Goal: Information Seeking & Learning: Learn about a topic

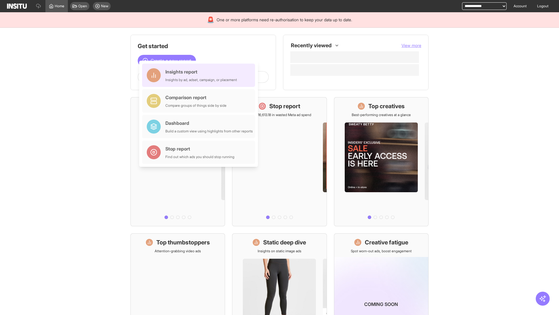
click at [200, 75] on div "Insights report Insights by ad, adset, campaign, or placement" at bounding box center [201, 75] width 72 height 14
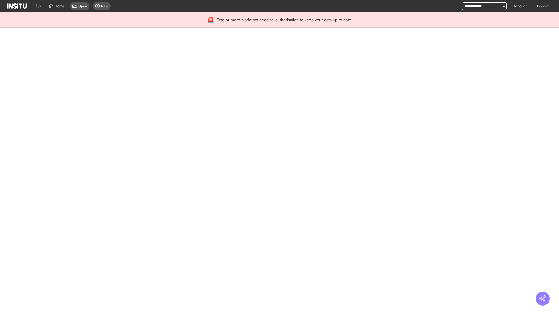
select select "**"
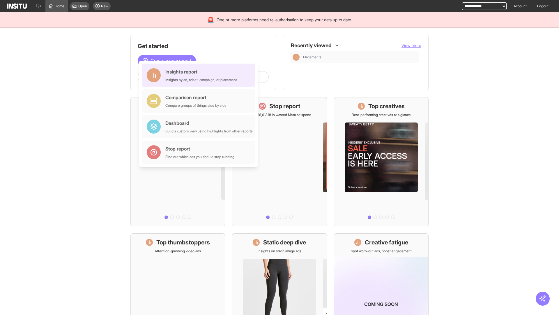
click at [200, 75] on div "Insights report Insights by ad, adset, campaign, or placement" at bounding box center [201, 75] width 72 height 14
